Goal: Transaction & Acquisition: Purchase product/service

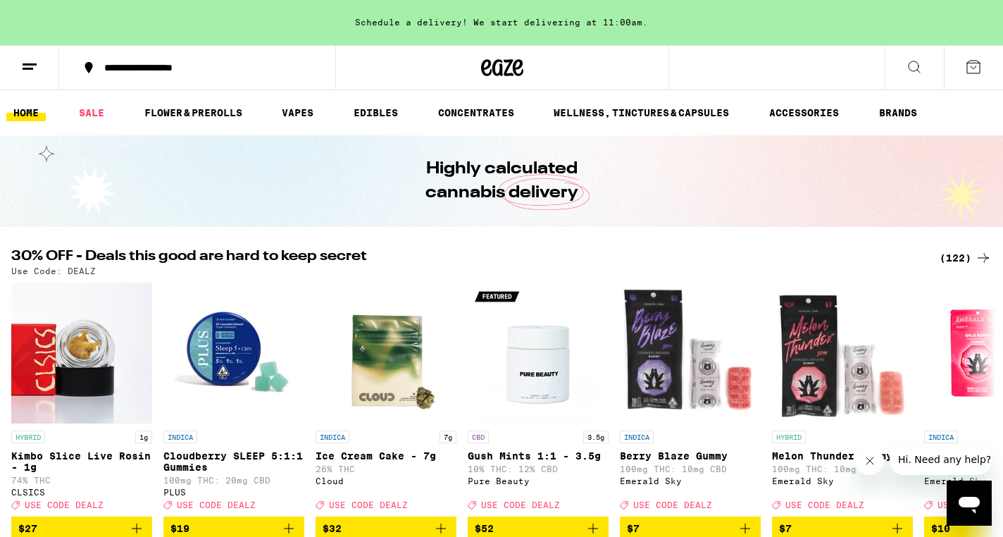
click at [954, 254] on div "(122)" at bounding box center [965, 257] width 52 height 17
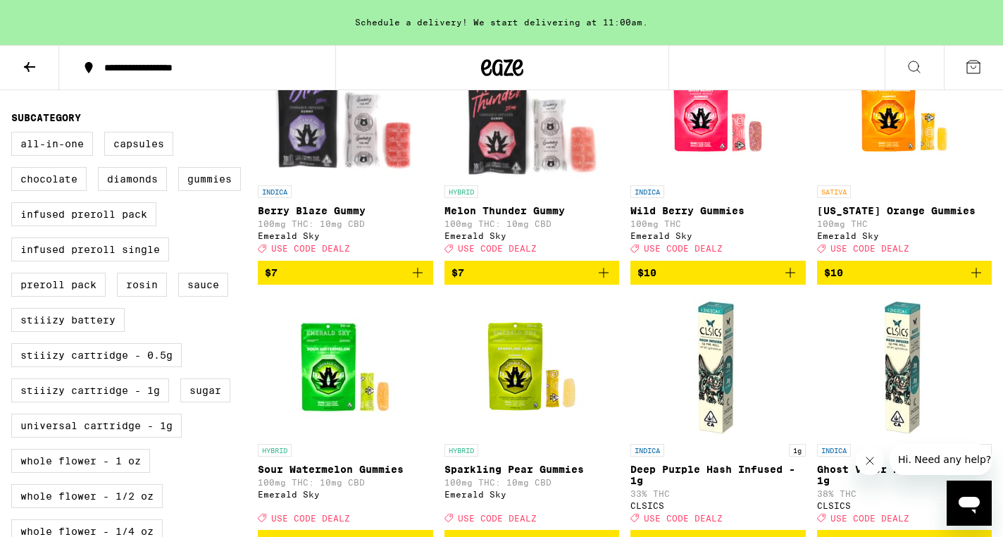
scroll to position [492, 0]
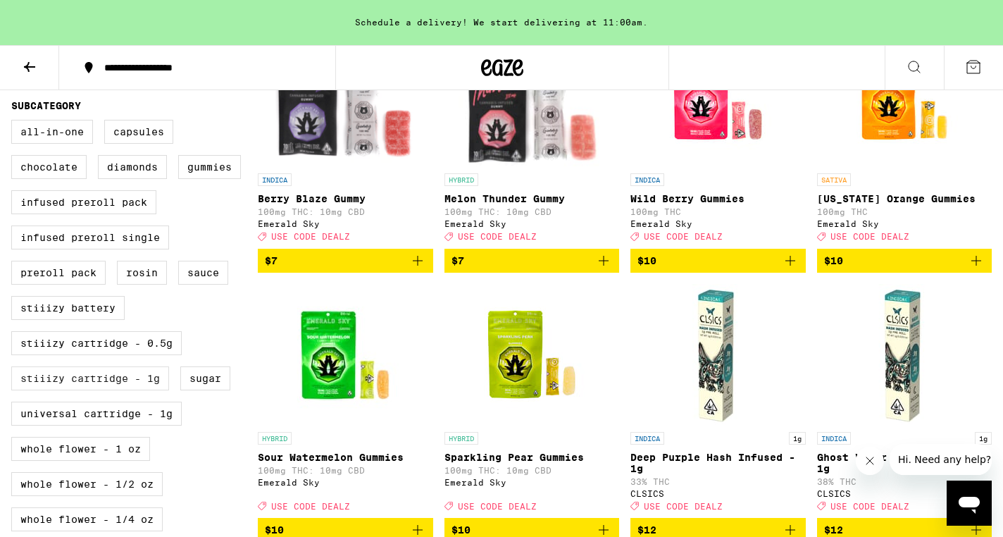
click at [126, 390] on label "STIIIZY Cartridge - 1g" at bounding box center [90, 378] width 158 height 24
click at [15, 123] on input "STIIIZY Cartridge - 1g" at bounding box center [14, 122] width 1 height 1
checkbox input "true"
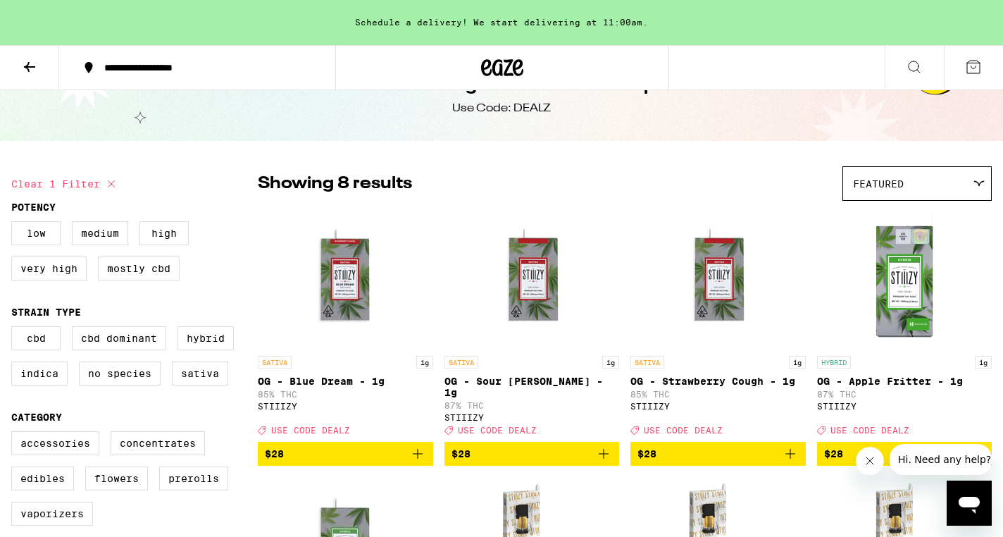
scroll to position [42, 0]
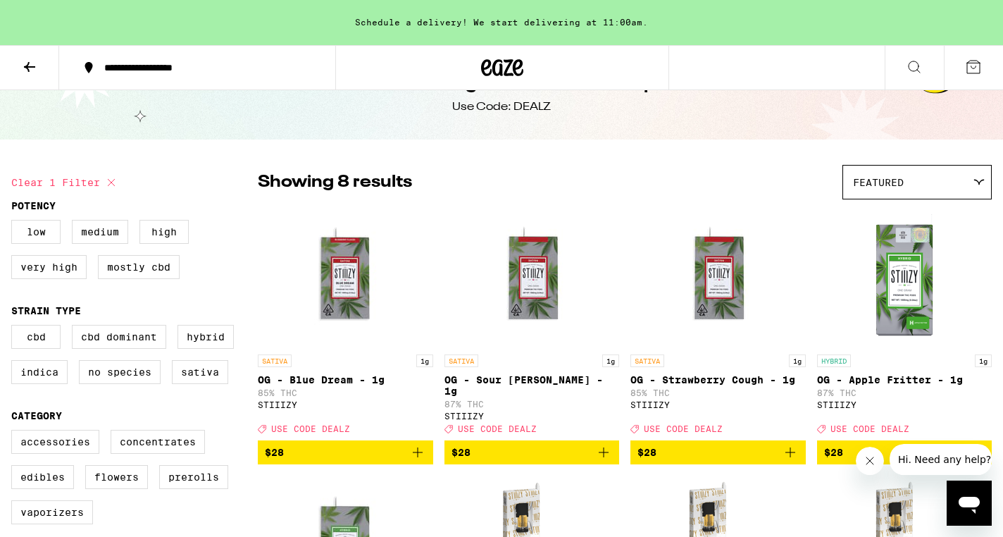
click at [419, 449] on icon "Add to bag" at bounding box center [417, 452] width 17 height 17
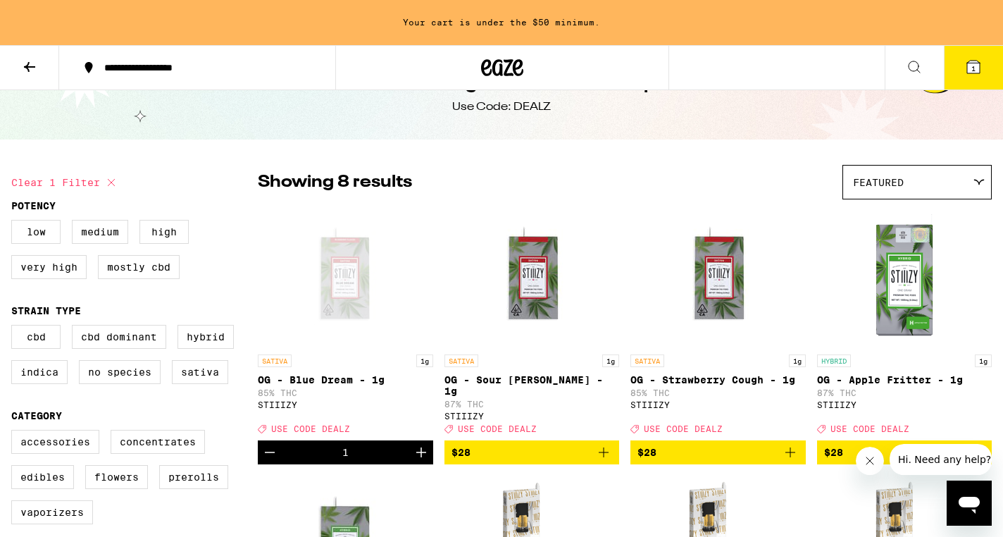
click at [790, 450] on icon "Add to bag" at bounding box center [790, 452] width 10 height 10
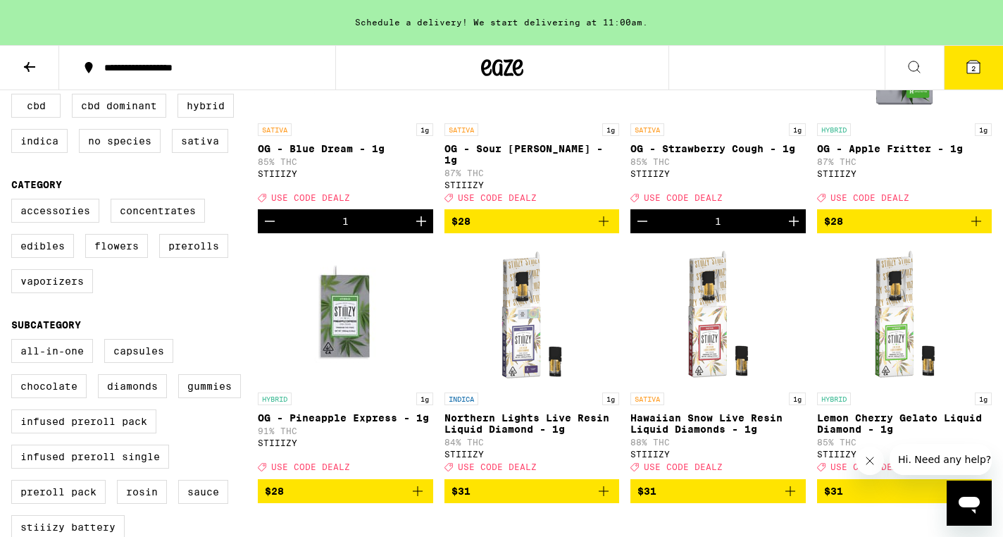
scroll to position [322, 0]
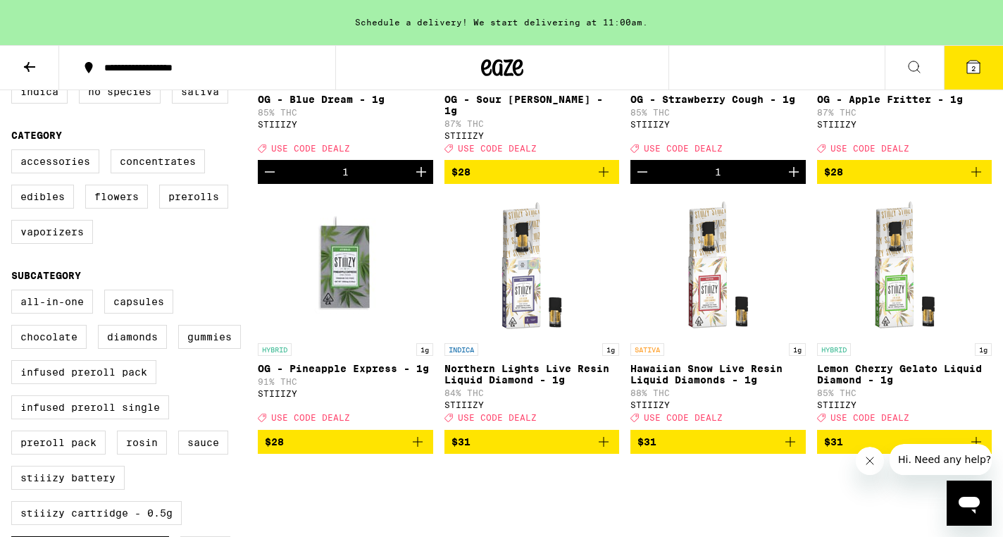
click at [422, 446] on icon "Add to bag" at bounding box center [417, 441] width 17 height 17
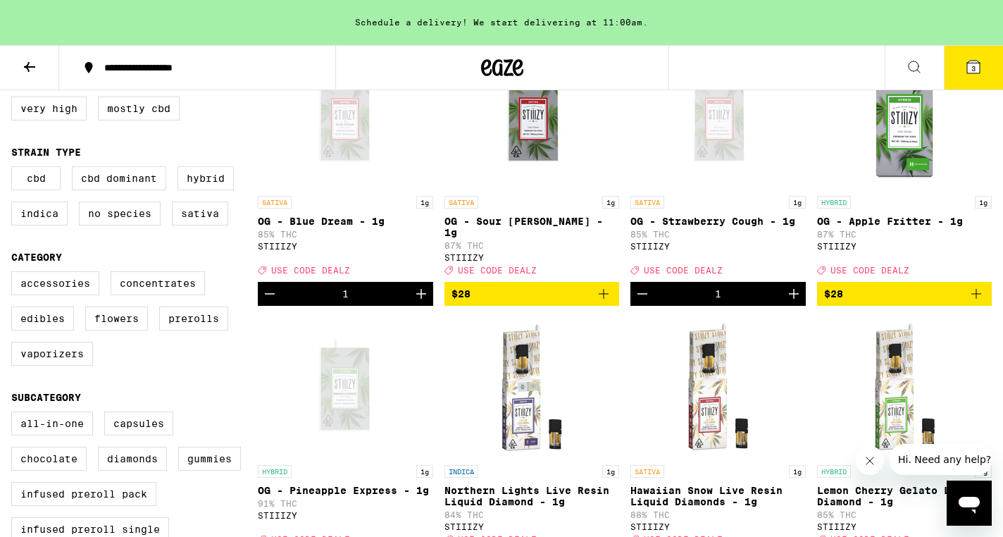
scroll to position [156, 0]
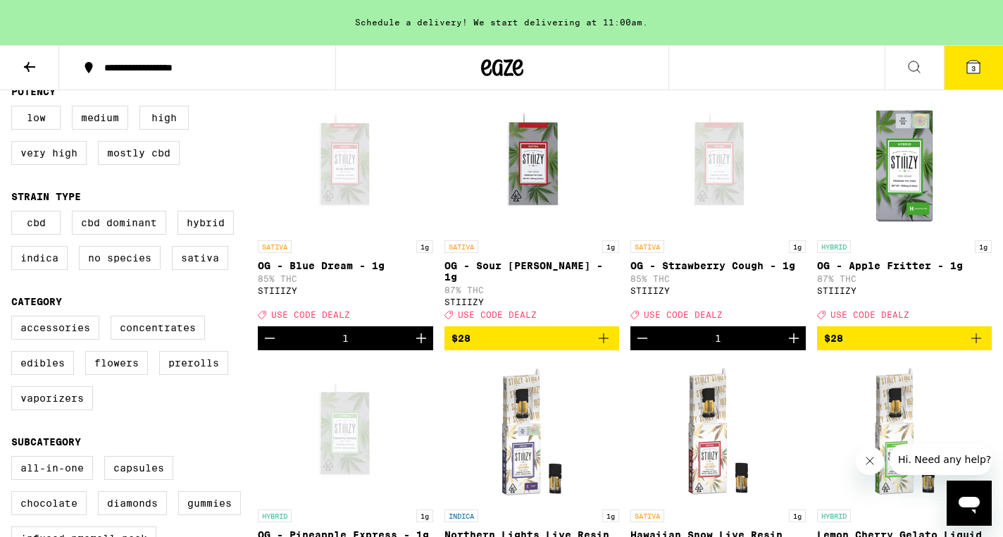
click at [553, 330] on span "$28" at bounding box center [531, 338] width 161 height 17
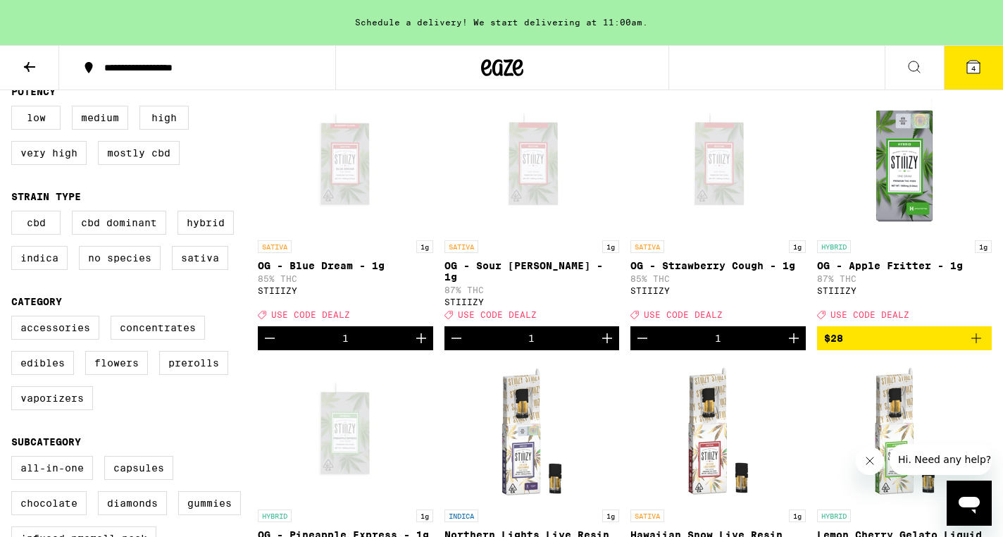
click at [978, 75] on icon at bounding box center [973, 66] width 17 height 17
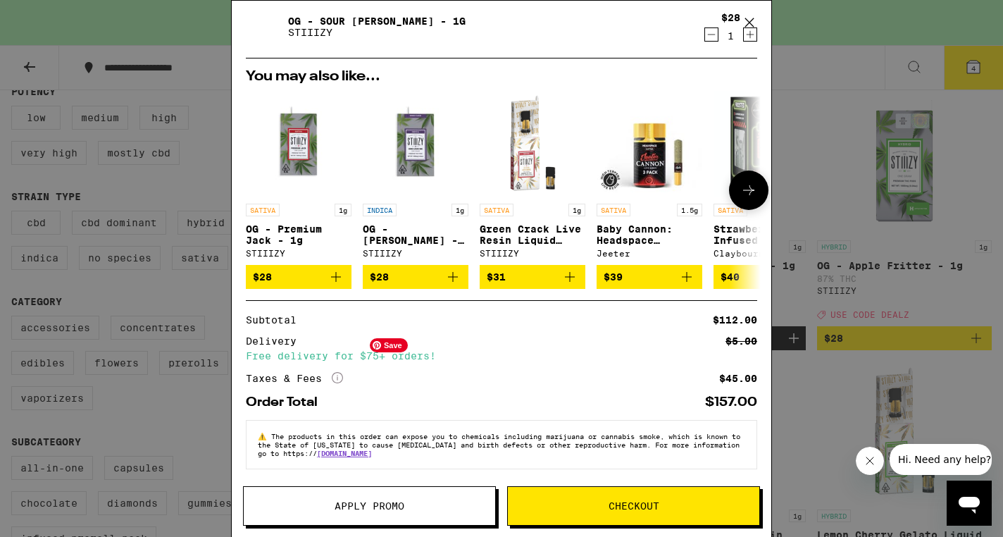
scroll to position [249, 0]
click at [367, 510] on span "Apply Promo" at bounding box center [369, 506] width 70 height 10
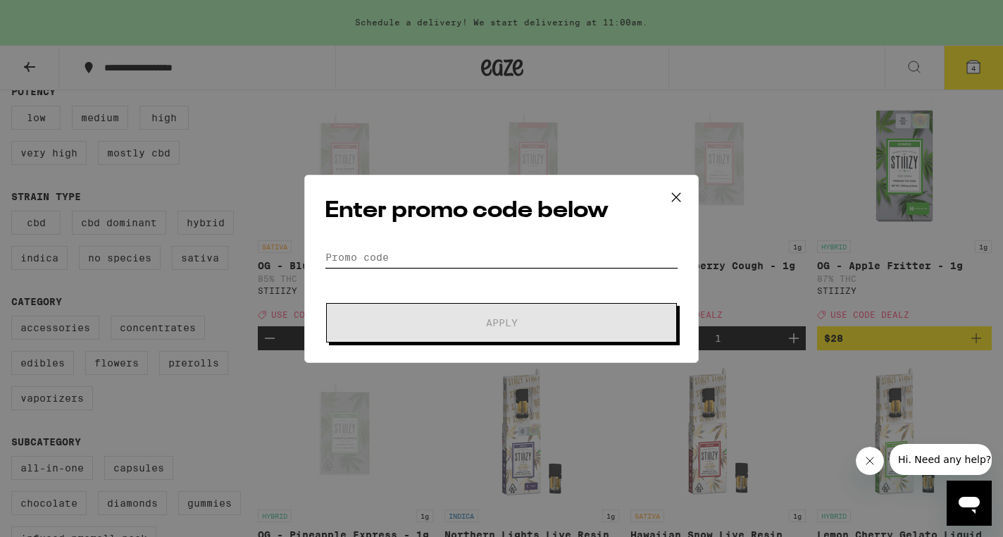
click at [342, 256] on input "Promo Code" at bounding box center [501, 256] width 353 height 21
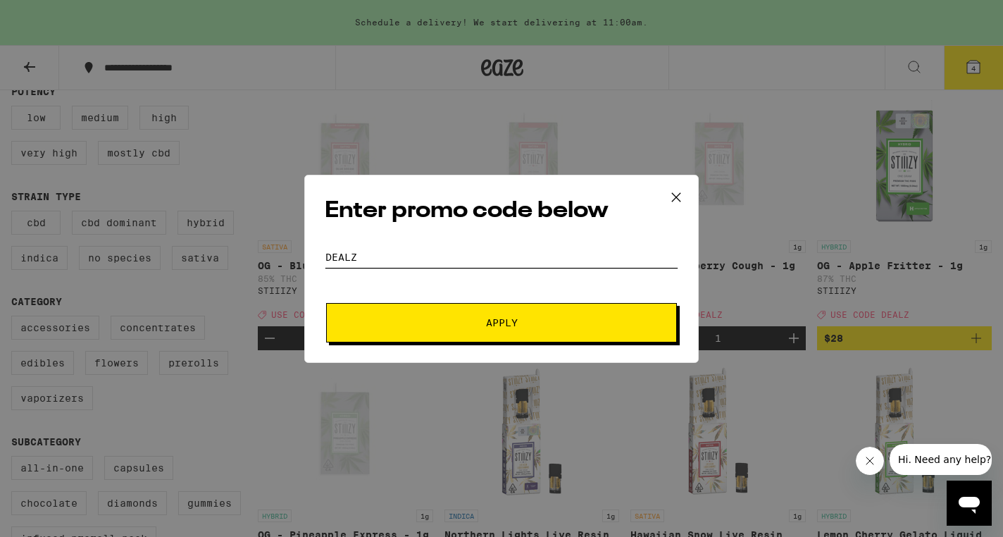
type input "DEALZ"
click at [501, 322] on button "Apply" at bounding box center [501, 322] width 351 height 39
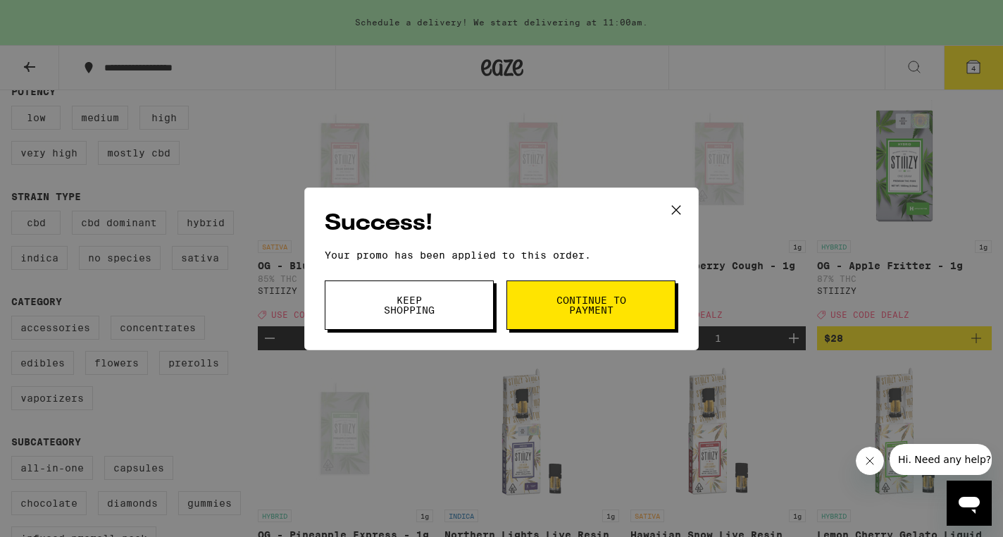
click at [608, 297] on span "Continue to payment" at bounding box center [591, 305] width 72 height 20
